Goal: Task Accomplishment & Management: Complete application form

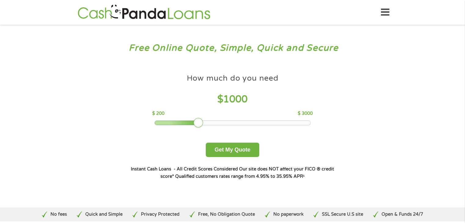
click at [306, 123] on div at bounding box center [233, 123] width 156 height 4
drag, startPoint x: 302, startPoint y: 121, endPoint x: 306, endPoint y: 120, distance: 4.0
click at [306, 120] on div at bounding box center [309, 123] width 10 height 10
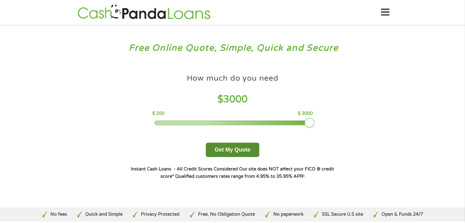
click at [257, 150] on button "Get My Quote" at bounding box center [232, 150] width 53 height 14
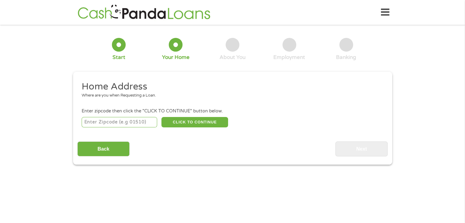
click at [121, 123] on input "number" at bounding box center [119, 122] width 75 height 10
type input "92335"
click at [185, 126] on button "CLICK TO CONTINUE" at bounding box center [194, 122] width 67 height 10
type input "92335"
type input "Fontana"
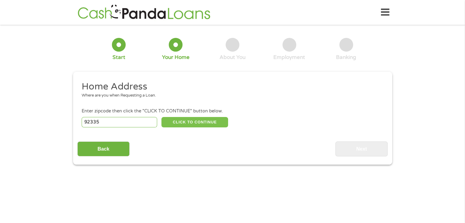
select select "[US_STATE]"
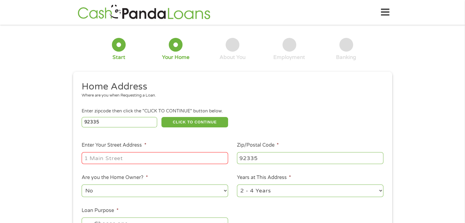
click at [167, 161] on input "Enter Your Street Address *" at bounding box center [155, 158] width 146 height 12
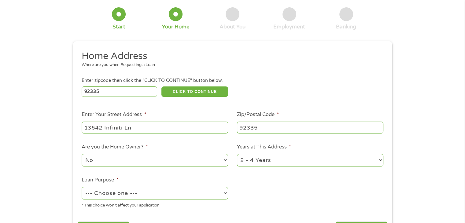
type input "13642 Infiniti Ln"
click at [155, 160] on select "No Yes" at bounding box center [155, 160] width 146 height 13
select select "yes"
click at [82, 155] on select "No Yes" at bounding box center [155, 160] width 146 height 13
click at [296, 161] on select "1 Year or less 1 - 2 Years 2 - 4 Years Over 4 Years" at bounding box center [310, 160] width 146 height 13
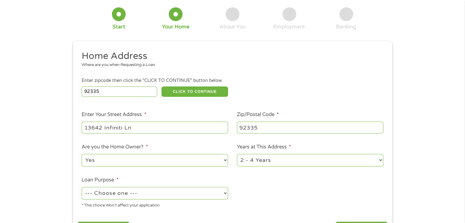
select select "60months"
click at [237, 155] on select "1 Year or less 1 - 2 Years 2 - 4 Years Over 4 Years" at bounding box center [310, 160] width 146 height 13
click at [141, 193] on select "--- Choose one --- Pay Bills Debt Consolidation Home Improvement Major Purchase…" at bounding box center [155, 193] width 146 height 13
select select "other"
click at [82, 188] on select "--- Choose one --- Pay Bills Debt Consolidation Home Improvement Major Purchase…" at bounding box center [155, 193] width 146 height 13
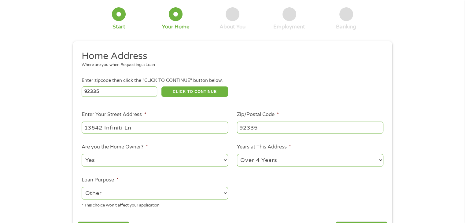
scroll to position [122, 0]
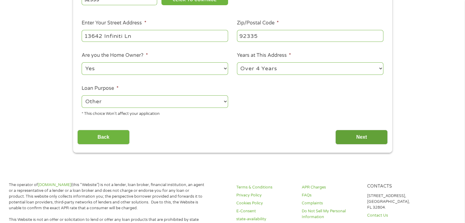
click at [362, 134] on input "Next" at bounding box center [361, 137] width 52 height 15
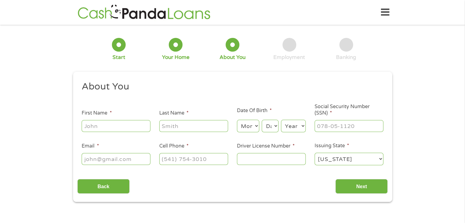
scroll to position [0, 0]
click at [116, 126] on input "First Name *" at bounding box center [116, 126] width 69 height 12
type input "Melody"
click at [182, 128] on input "Last Name *" at bounding box center [193, 126] width 69 height 12
type input "[PERSON_NAME]"
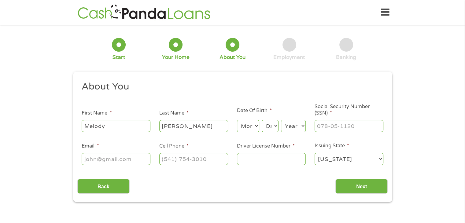
click at [251, 129] on select "Month 1 2 3 4 5 6 7 8 9 10 11 12" at bounding box center [248, 126] width 22 height 13
select select "8"
click at [237, 120] on select "Month 1 2 3 4 5 6 7 8 9 10 11 12" at bounding box center [248, 126] width 22 height 13
click at [270, 131] on select "Day 1 2 3 4 5 6 7 8 9 10 11 12 13 14 15 16 17 18 19 20 21 22 23 24 25 26 27 28 …" at bounding box center [270, 126] width 17 height 13
select select "25"
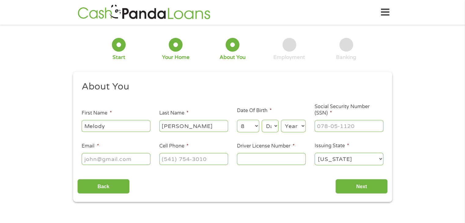
click at [262, 120] on select "Day 1 2 3 4 5 6 7 8 9 10 11 12 13 14 15 16 17 18 19 20 21 22 23 24 25 26 27 28 …" at bounding box center [270, 126] width 17 height 13
click at [298, 132] on div "Year Year [DATE] 2006 2005 2004 2003 2002 2001 2000 1999 1998 1997 1996 1995 19…" at bounding box center [293, 126] width 25 height 15
click at [299, 131] on select "Year [DATE] 2006 2005 2004 2003 2002 2001 2000 1999 1998 1997 1996 1995 1994 19…" at bounding box center [293, 126] width 25 height 13
select select "1973"
click at [281, 120] on select "Year [DATE] 2006 2005 2004 2003 2002 2001 2000 1999 1998 1997 1996 1995 1994 19…" at bounding box center [293, 126] width 25 height 13
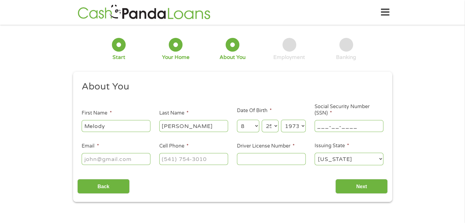
click at [325, 127] on input "___-__-____" at bounding box center [348, 126] width 69 height 12
type input "539-43-1159"
click at [108, 158] on input "Email *" at bounding box center [116, 159] width 69 height 12
type input "[EMAIL_ADDRESS][DOMAIN_NAME]"
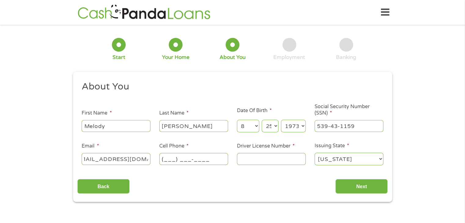
click at [184, 160] on input "(___) ___-____" at bounding box center [193, 159] width 69 height 12
type input "[PHONE_NUMBER]"
click at [253, 160] on input "Driver License Number *" at bounding box center [271, 159] width 69 height 12
type input "D4849647"
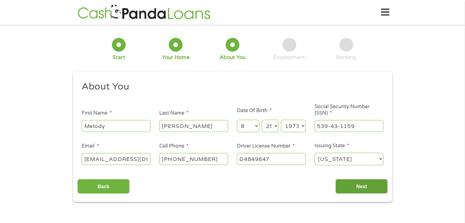
click at [359, 186] on input "Next" at bounding box center [361, 186] width 52 height 15
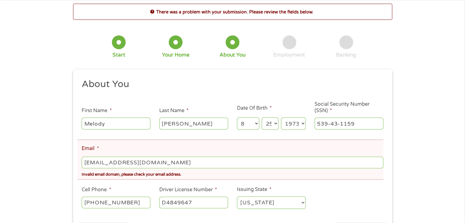
scroll to position [61, 0]
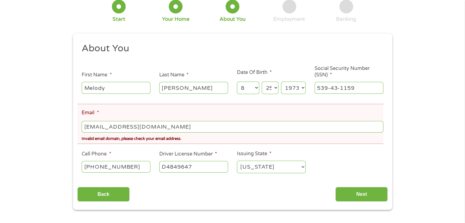
click at [137, 126] on input "[EMAIL_ADDRESS][DOMAIN_NAME]" at bounding box center [232, 127] width 301 height 12
type input "[EMAIL_ADDRESS][DOMAIN_NAME]"
click at [355, 199] on input "Next" at bounding box center [361, 194] width 52 height 15
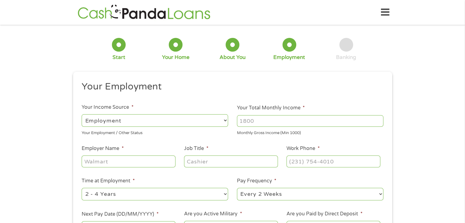
scroll to position [0, 0]
drag, startPoint x: 290, startPoint y: 122, endPoint x: 255, endPoint y: 126, distance: 35.7
click at [277, 122] on input "Your Total Monthly Income *" at bounding box center [310, 121] width 146 height 12
click at [260, 118] on input "Your Total Monthly Income *" at bounding box center [310, 121] width 146 height 12
type input "8750"
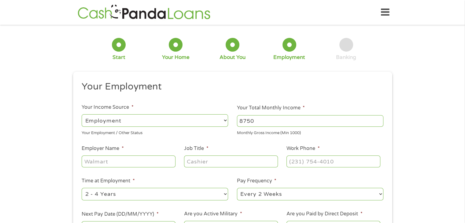
click at [131, 163] on input "Employer Name *" at bounding box center [129, 162] width 94 height 12
type input "Del Real Foods"
click at [196, 163] on input "Job Title *" at bounding box center [231, 162] width 94 height 12
type input "Project Manager"
click at [302, 162] on input "(___) ___-____" at bounding box center [333, 162] width 94 height 12
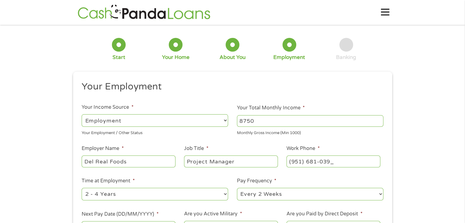
type input "[PHONE_NUMBER]"
click at [211, 193] on select "--- Choose one --- 1 Year or less 1 - 2 Years 2 - 4 Years Over 4 Years" at bounding box center [155, 194] width 146 height 13
select select "60months"
click at [82, 188] on select "--- Choose one --- 1 Year or less 1 - 2 Years 2 - 4 Years Over 4 Years" at bounding box center [155, 194] width 146 height 13
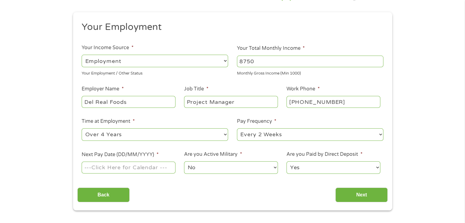
scroll to position [61, 0]
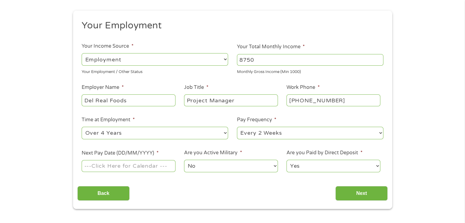
click at [144, 167] on input "Next Pay Date (DD/MM/YYYY) *" at bounding box center [129, 166] width 94 height 12
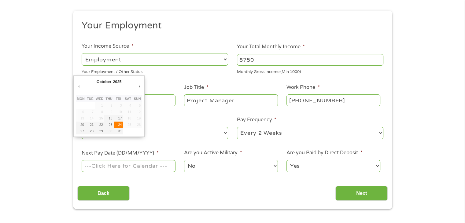
type input "[DATE]"
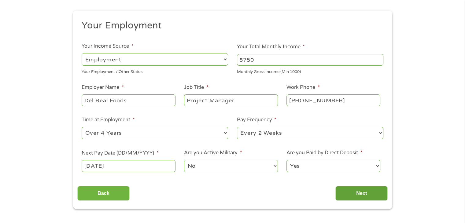
click at [355, 194] on input "Next" at bounding box center [361, 193] width 52 height 15
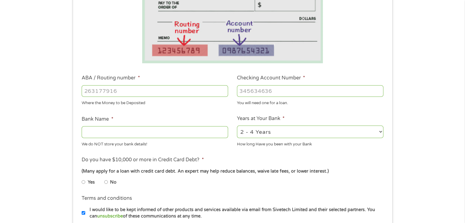
scroll to position [122, 0]
click at [130, 90] on input "ABA / Routing number *" at bounding box center [155, 91] width 146 height 12
type input "121042882"
type input "[PERSON_NAME] FARGO BANK NA"
type input "121042882"
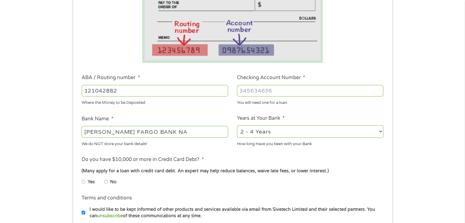
click at [263, 92] on input "Checking Account Number *" at bounding box center [310, 91] width 146 height 12
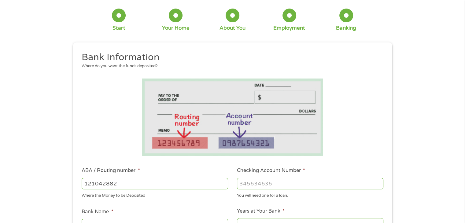
scroll to position [61, 0]
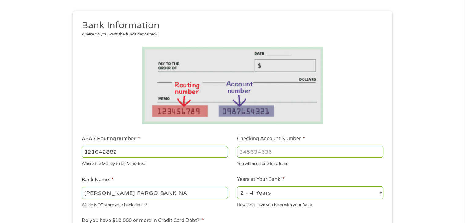
click at [262, 151] on input "Checking Account Number *" at bounding box center [310, 152] width 146 height 12
type input "5453207523"
click at [257, 191] on select "2 - 4 Years 6 - 12 Months 1 - 2 Years Over 4 Years" at bounding box center [310, 192] width 146 height 13
select select "60months"
click at [237, 187] on select "2 - 4 Years 6 - 12 Months 1 - 2 Years Over 4 Years" at bounding box center [310, 192] width 146 height 13
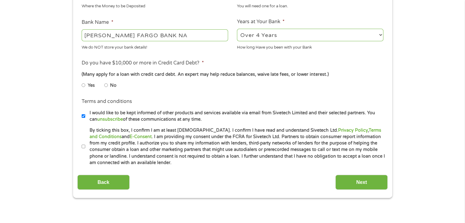
scroll to position [244, 0]
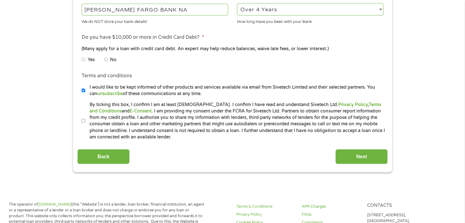
drag, startPoint x: 85, startPoint y: 123, endPoint x: 186, endPoint y: 139, distance: 102.5
click at [85, 123] on li "By ticking this box, I confirm I am at least [DEMOGRAPHIC_DATA]. I confirm I ha…" at bounding box center [235, 120] width 306 height 39
drag, startPoint x: 83, startPoint y: 120, endPoint x: 173, endPoint y: 136, distance: 91.5
click at [84, 120] on input "By ticking this box, I confirm I am at least [DEMOGRAPHIC_DATA]. I confirm I ha…" at bounding box center [84, 121] width 4 height 10
checkbox input "true"
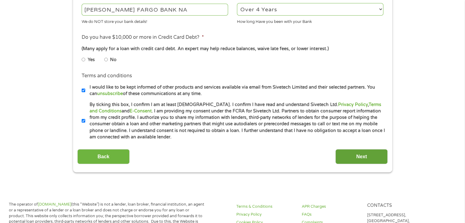
click at [352, 153] on input "Next" at bounding box center [361, 156] width 52 height 15
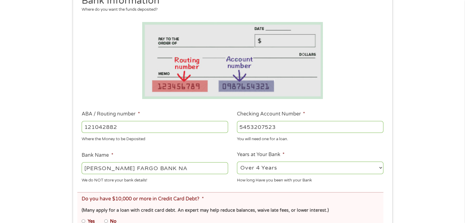
scroll to position [153, 0]
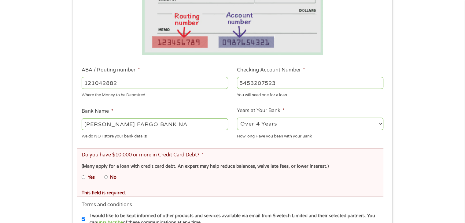
click at [105, 177] on input "No" at bounding box center [106, 177] width 4 height 10
radio input "true"
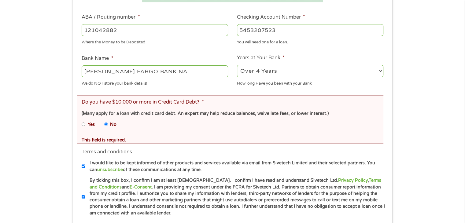
scroll to position [306, 0]
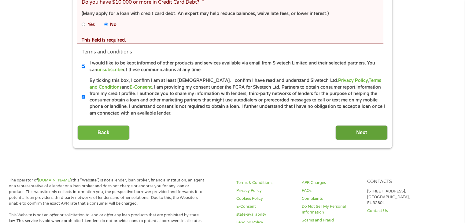
click at [362, 134] on input "Next" at bounding box center [361, 132] width 52 height 15
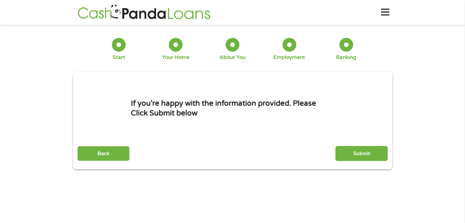
scroll to position [0, 0]
click at [352, 152] on input "Submit" at bounding box center [361, 153] width 52 height 15
